Goal: Use online tool/utility

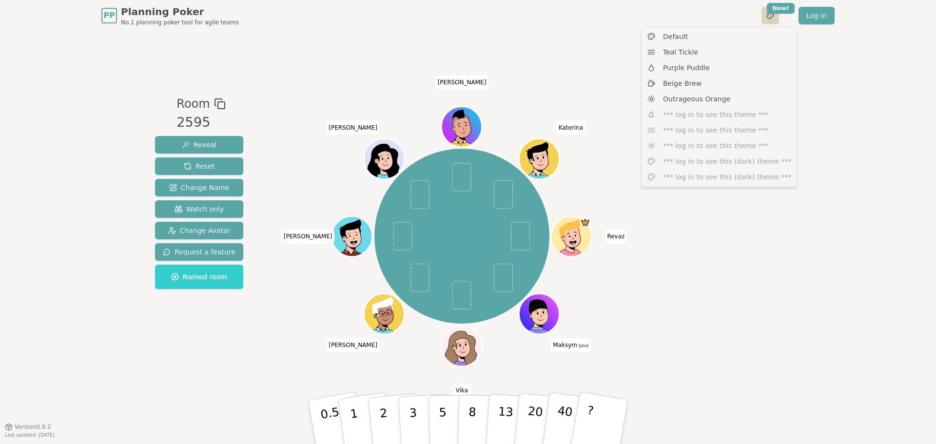
click at [764, 17] on html "PP Planning Poker No.1 planning poker tool for agile teams Toggle theme New! Lo…" at bounding box center [468, 222] width 936 height 444
click at [692, 49] on span "Teal Tickle" at bounding box center [680, 52] width 35 height 10
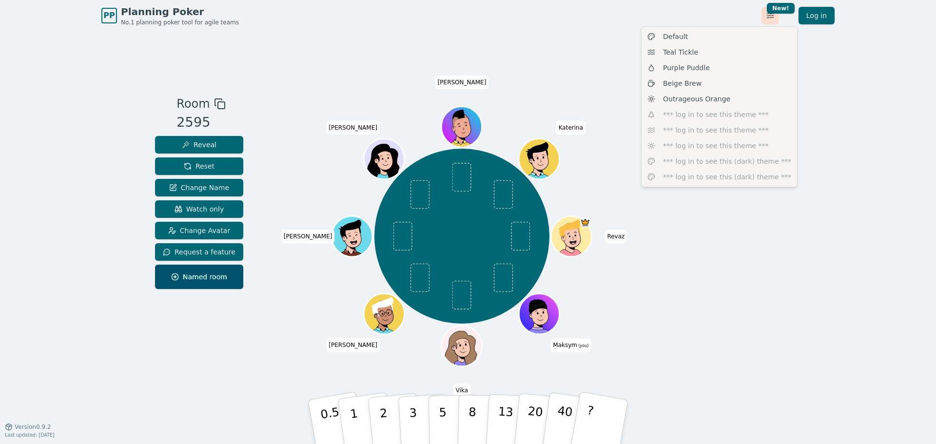
click at [766, 14] on html "PP Planning Poker No.1 planning poker tool for agile teams Toggle theme New! Lo…" at bounding box center [468, 222] width 936 height 444
click at [708, 89] on div "Beige Brew" at bounding box center [719, 84] width 152 height 16
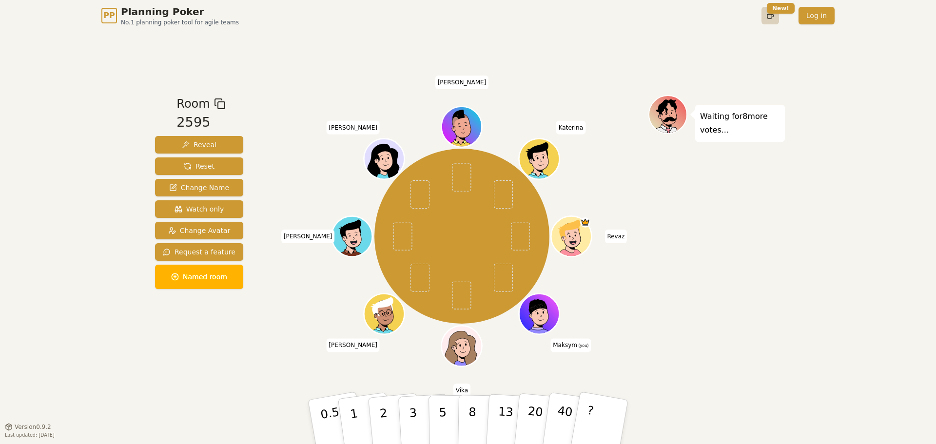
click at [766, 20] on html "PP Planning Poker No.1 planning poker tool for agile teams Toggle theme New! Lo…" at bounding box center [468, 222] width 936 height 444
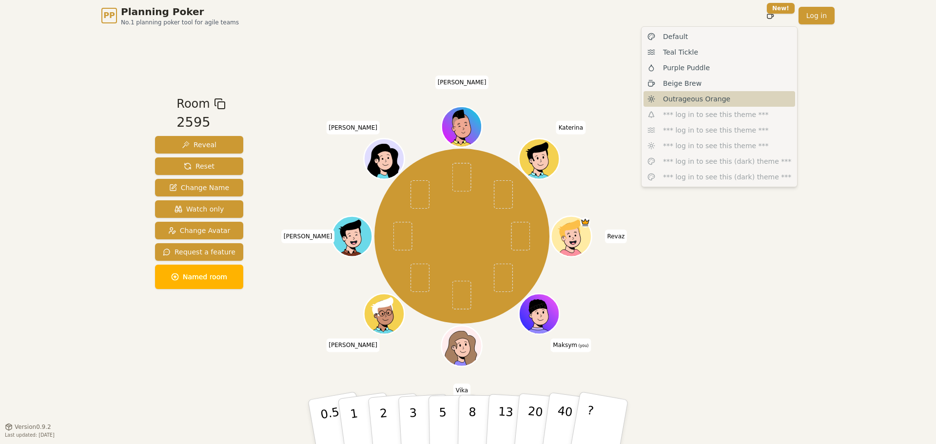
click at [716, 97] on span "Outrageous Orange" at bounding box center [696, 99] width 67 height 10
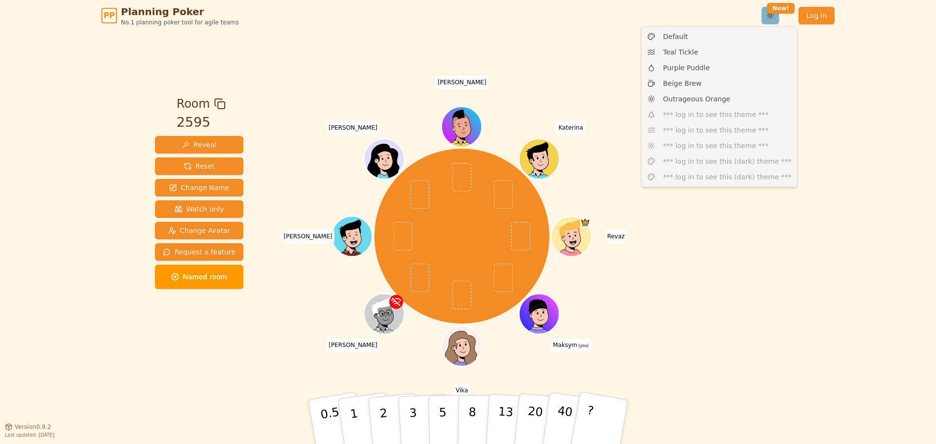
click at [766, 19] on html "PP Planning Poker No.1 planning poker tool for agile teams Toggle theme New! Lo…" at bounding box center [468, 222] width 936 height 444
drag, startPoint x: 702, startPoint y: 75, endPoint x: 706, endPoint y: 72, distance: 5.2
click at [706, 72] on div "Purple Puddle" at bounding box center [719, 68] width 152 height 16
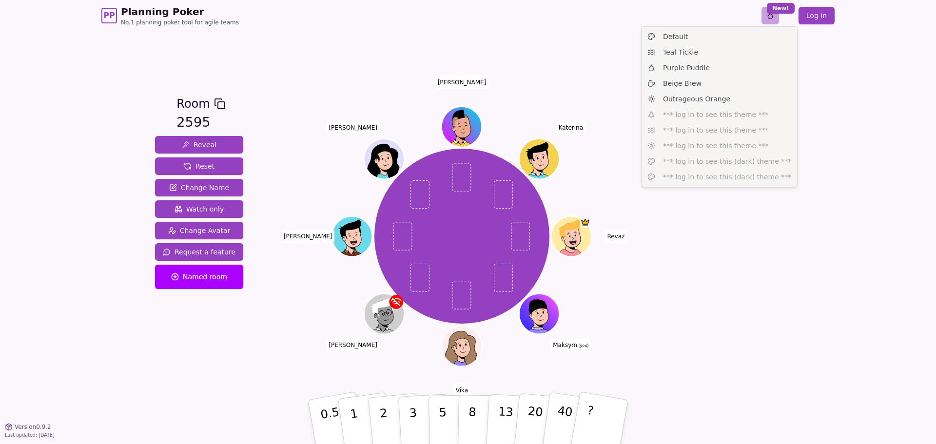
click at [763, 17] on html "PP Planning Poker No.1 planning poker tool for agile teams Toggle theme New! Lo…" at bounding box center [468, 222] width 936 height 444
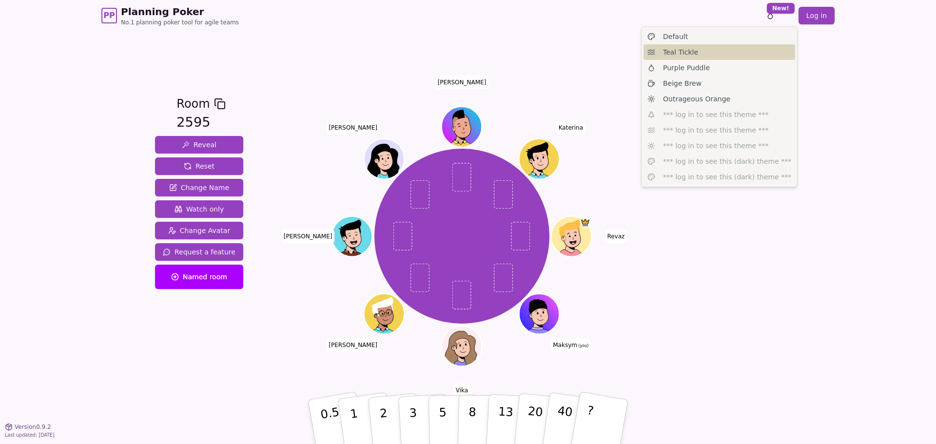
click at [725, 52] on div "Teal Tickle" at bounding box center [719, 52] width 152 height 16
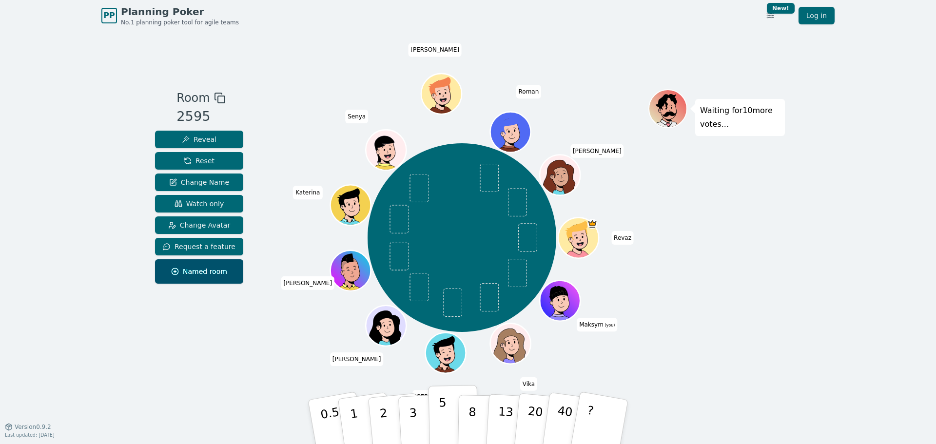
click at [447, 420] on button "5" at bounding box center [453, 422] width 50 height 74
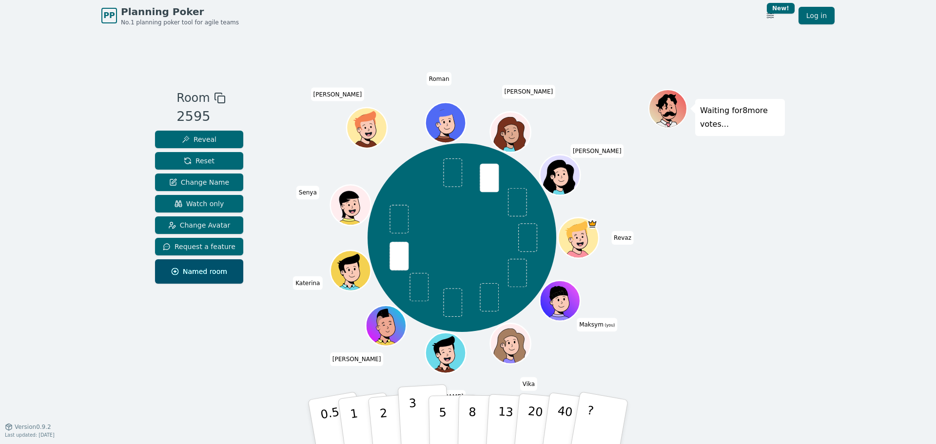
click at [417, 418] on button "3" at bounding box center [424, 422] width 53 height 76
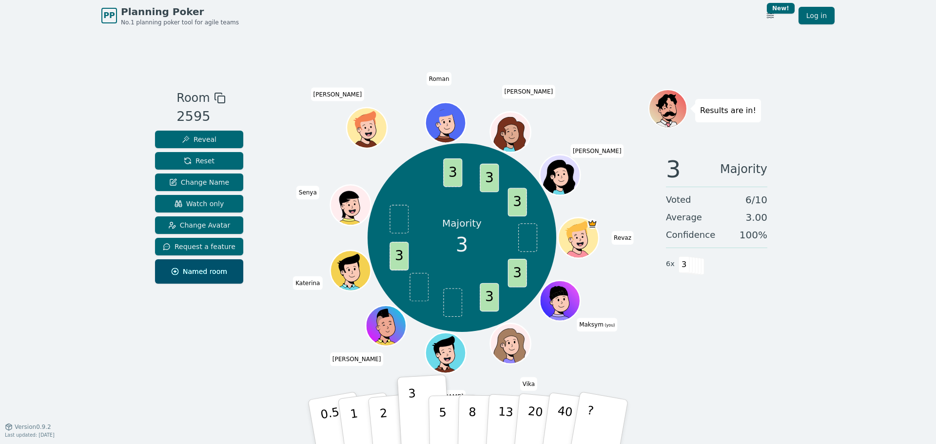
click at [795, 345] on div "PP Planning Poker No.1 planning poker tool for agile teams Toggle theme New! Lo…" at bounding box center [468, 222] width 936 height 444
